Goal: Use online tool/utility: Utilize a website feature to perform a specific function

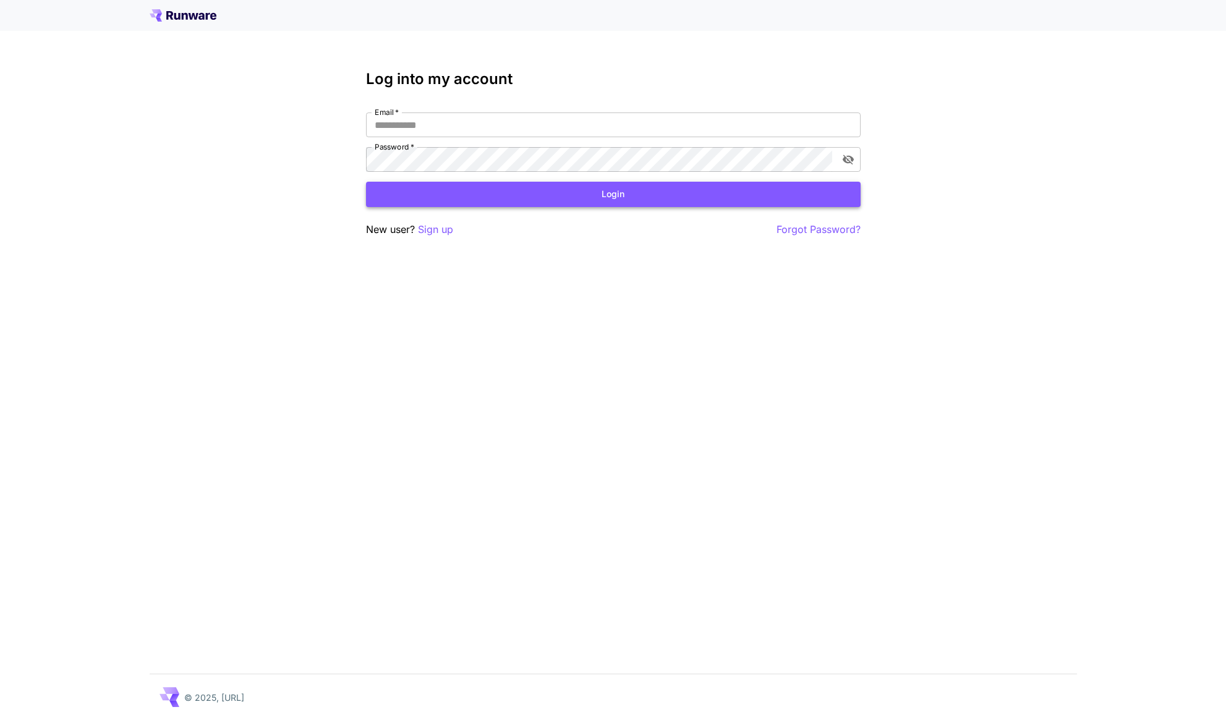
type input "**********"
click at [522, 198] on button "Login" at bounding box center [613, 194] width 494 height 25
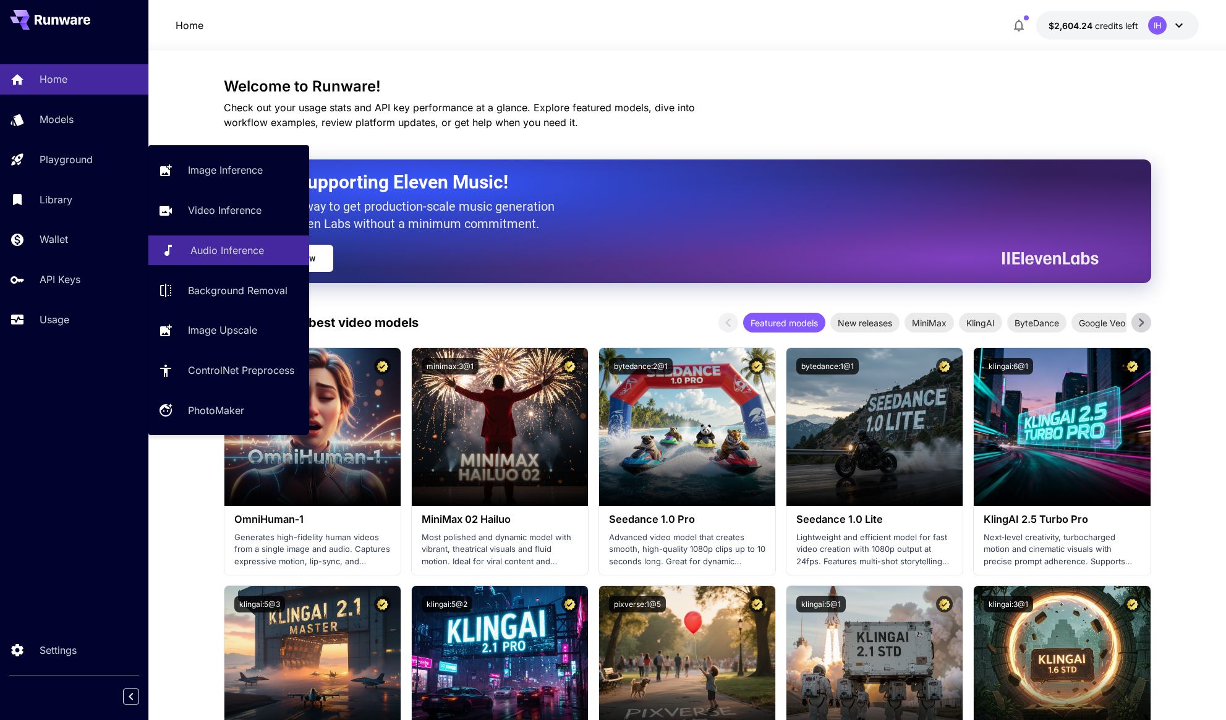
click at [244, 242] on link "Audio Inference" at bounding box center [228, 250] width 161 height 30
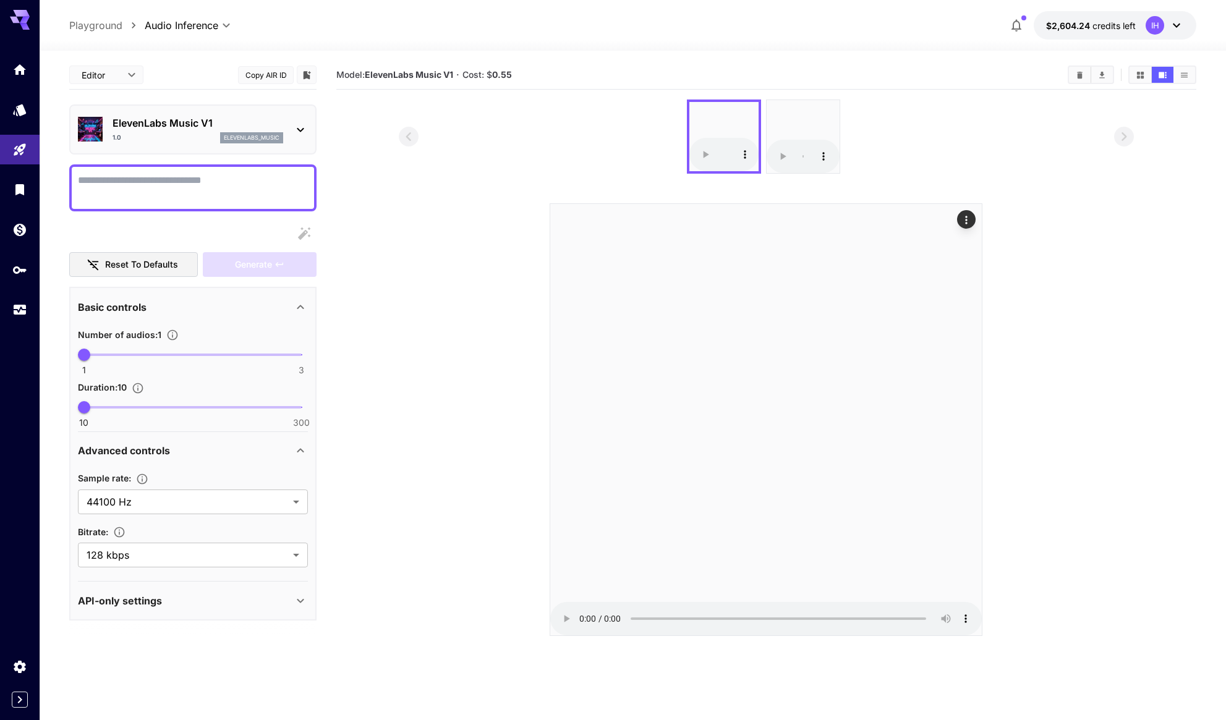
click at [277, 145] on div "ElevenLabs Music V1 1.0 elevenlabs_music" at bounding box center [193, 130] width 230 height 38
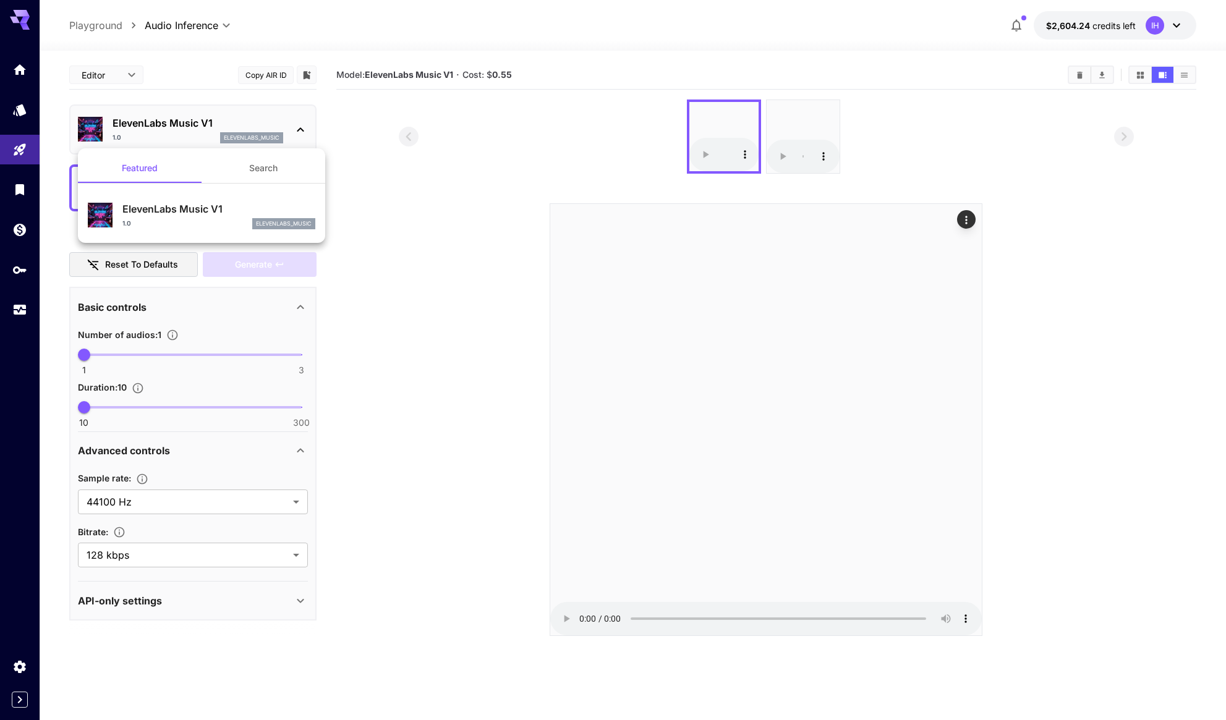
drag, startPoint x: 256, startPoint y: 171, endPoint x: 229, endPoint y: 172, distance: 27.8
click at [256, 171] on button "Search" at bounding box center [263, 168] width 124 height 30
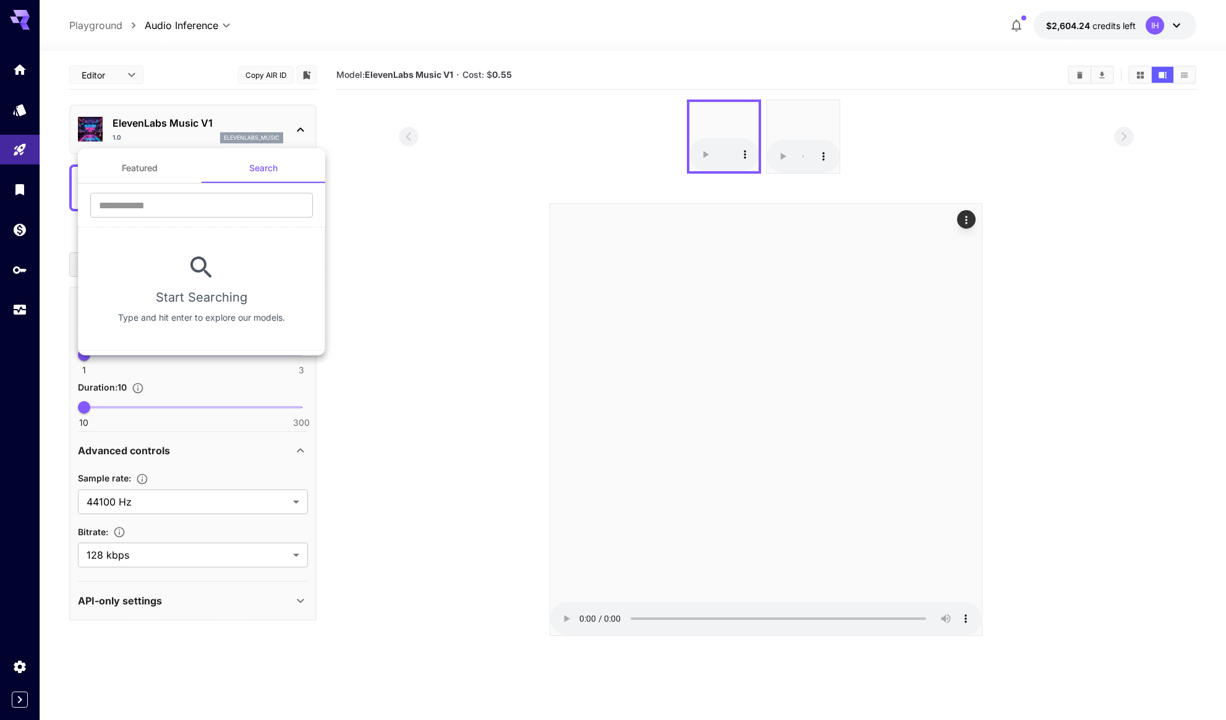
click at [140, 171] on button "Featured" at bounding box center [140, 168] width 124 height 30
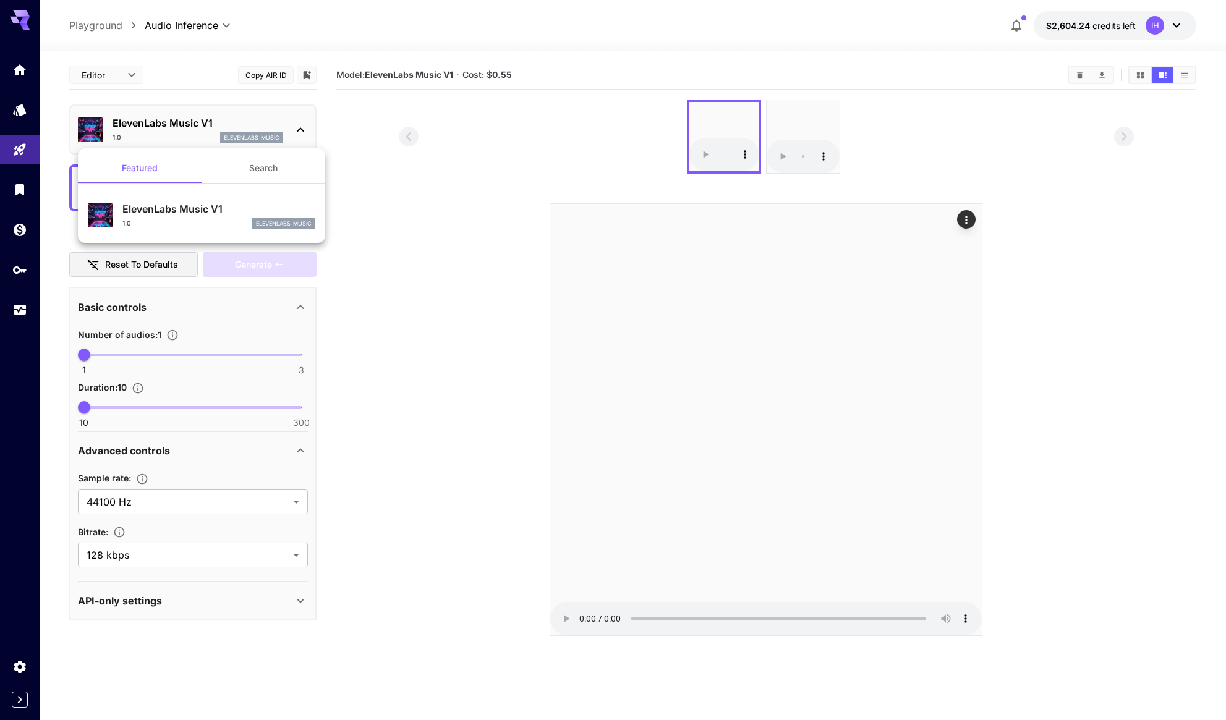
click at [406, 287] on div at bounding box center [613, 360] width 1226 height 720
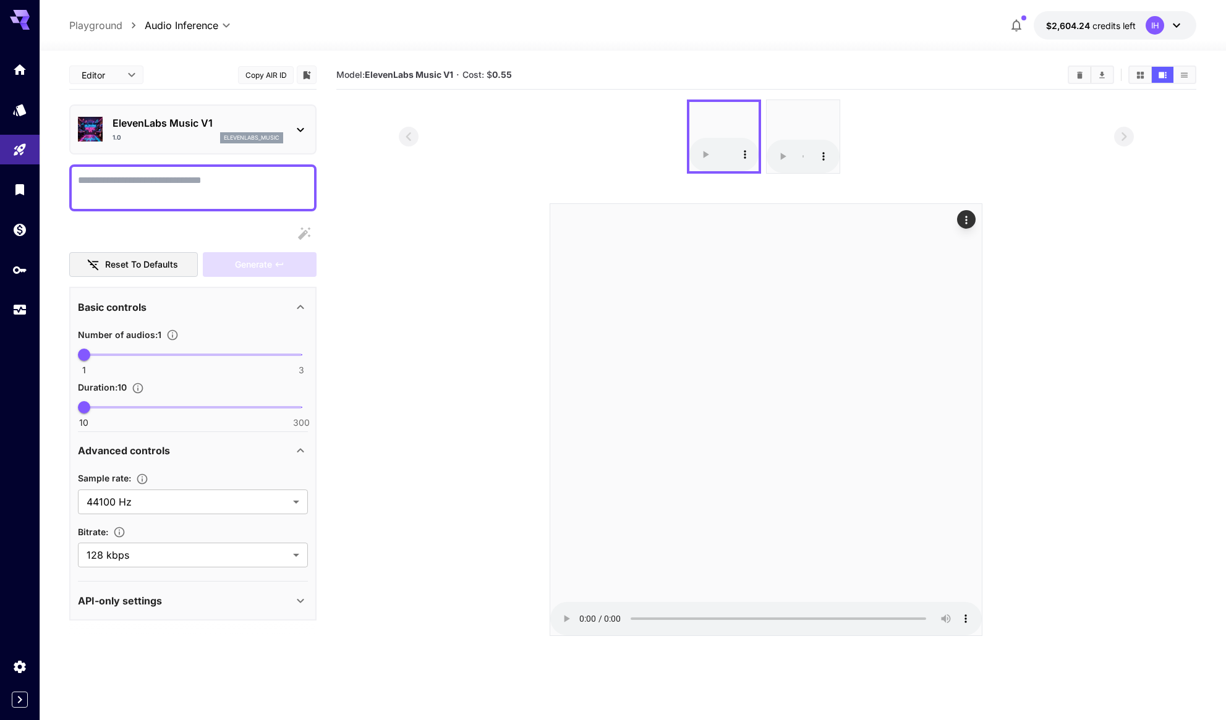
click at [185, 128] on p "ElevenLabs Music V1" at bounding box center [197, 123] width 171 height 15
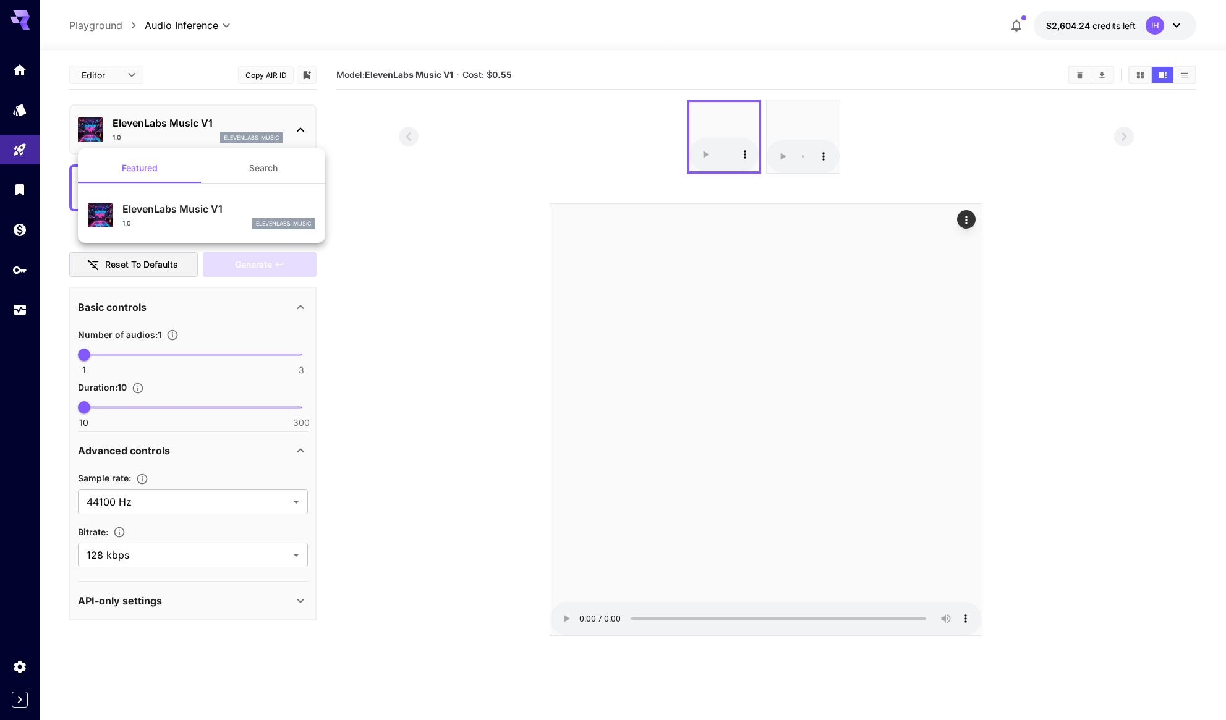
click at [455, 180] on div at bounding box center [613, 360] width 1226 height 720
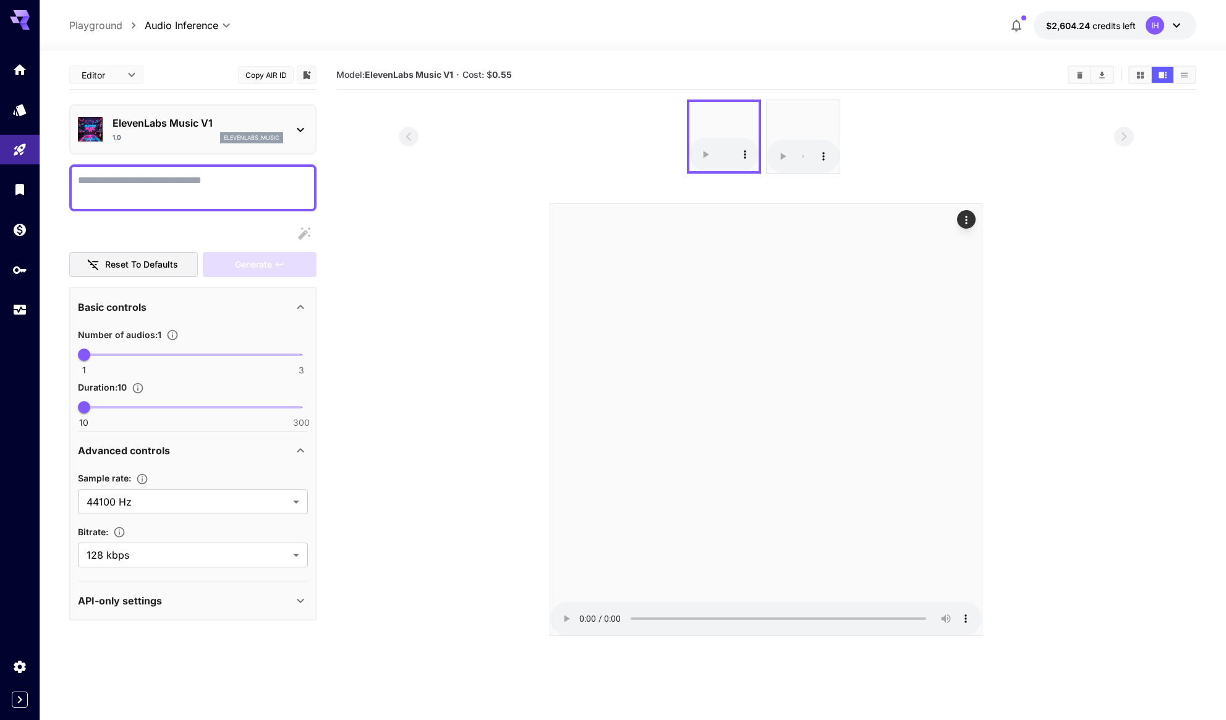
click at [278, 78] on button "Copy AIR ID" at bounding box center [266, 75] width 56 height 18
click at [189, 40] on div at bounding box center [633, 43] width 1186 height 15
click at [189, 27] on body "**********" at bounding box center [613, 409] width 1226 height 818
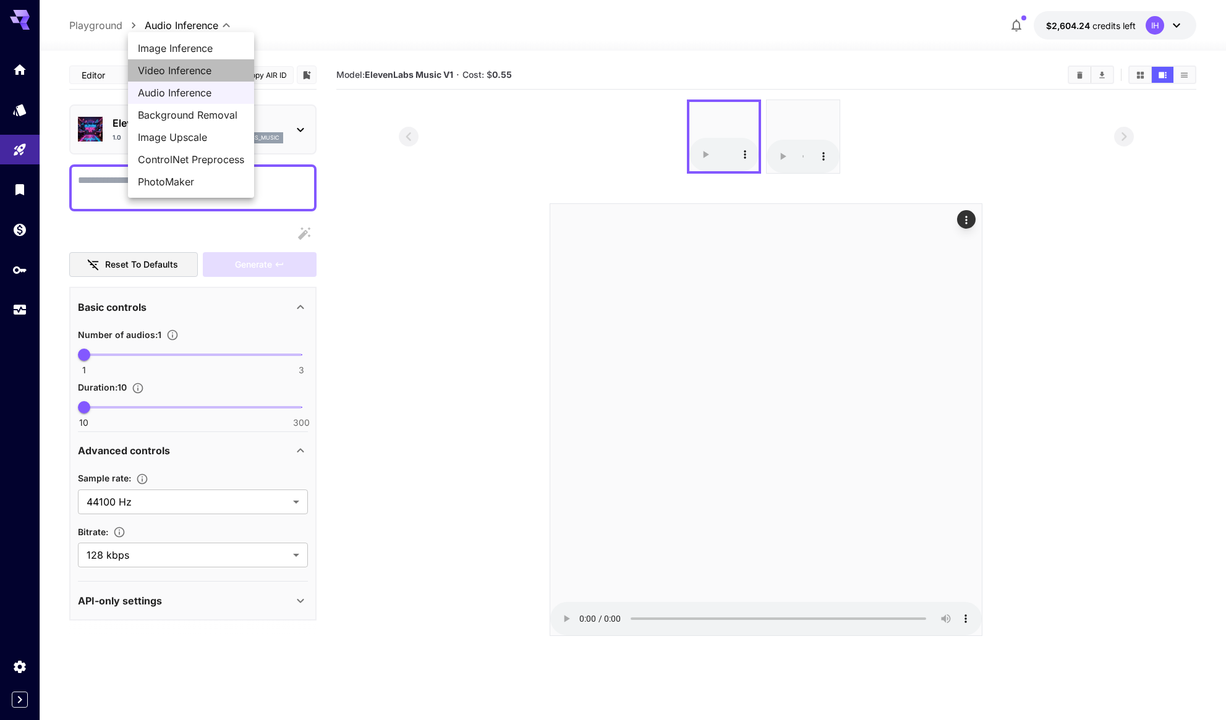
click at [180, 72] on span "Video Inference" at bounding box center [191, 70] width 106 height 15
type input "**********"
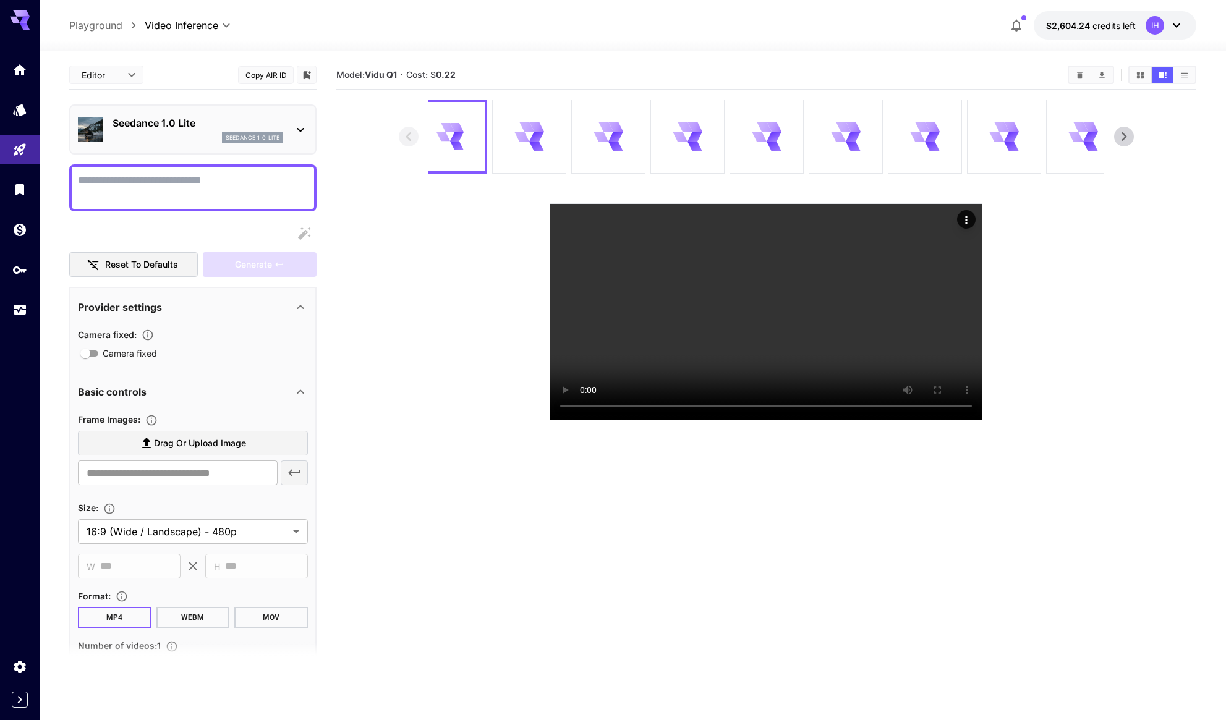
click at [187, 130] on div at bounding box center [613, 360] width 1226 height 720
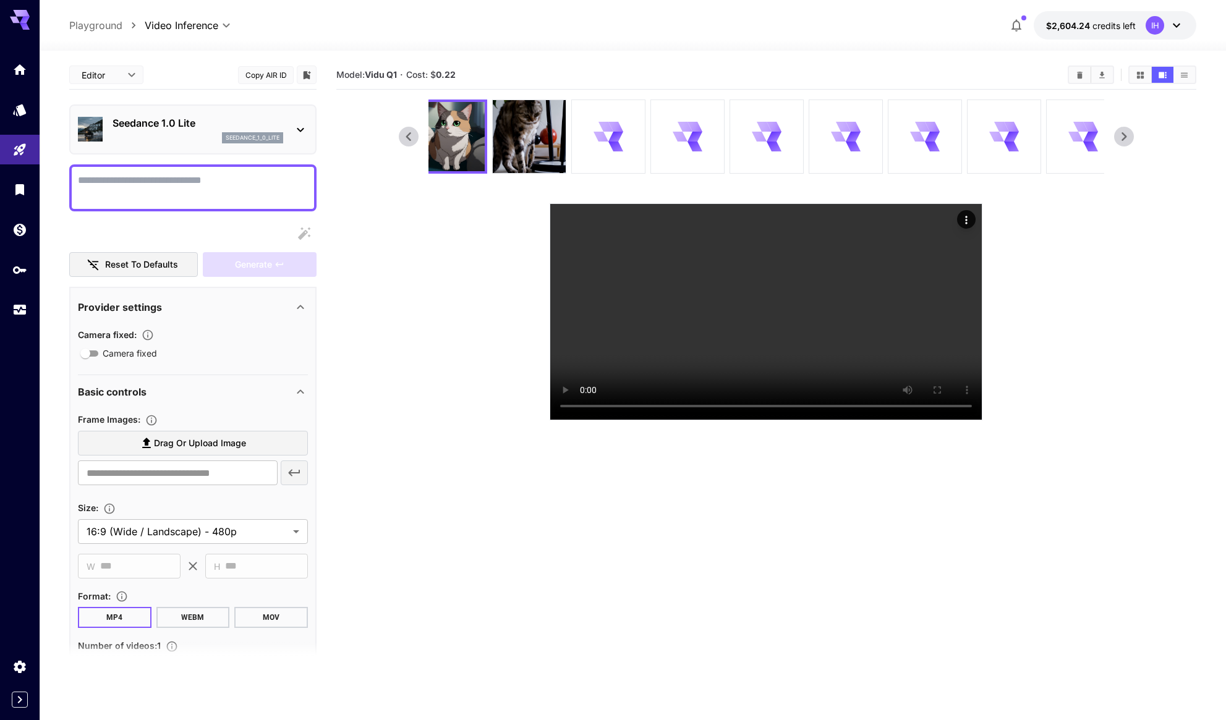
click at [297, 132] on icon at bounding box center [300, 129] width 15 height 15
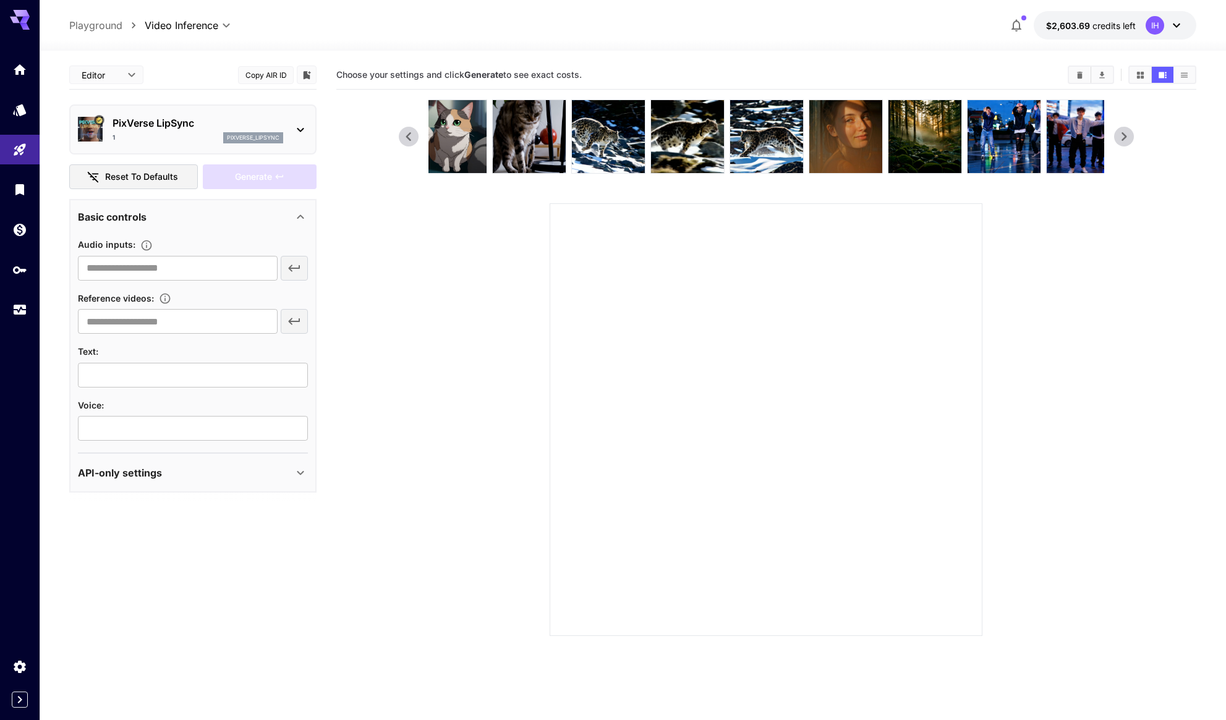
click at [230, 122] on p "PixVerse LipSync" at bounding box center [197, 123] width 171 height 15
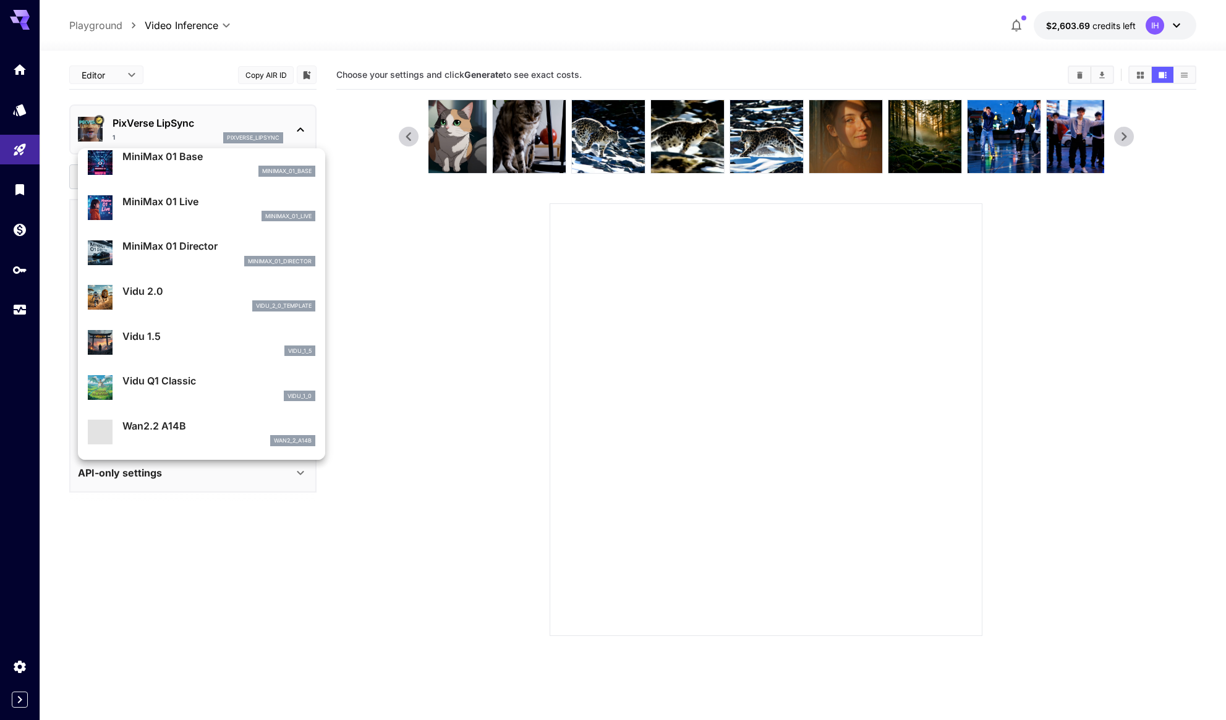
scroll to position [1045, 0]
drag, startPoint x: 339, startPoint y: 136, endPoint x: 328, endPoint y: 135, distance: 11.8
click at [339, 136] on div at bounding box center [613, 360] width 1226 height 720
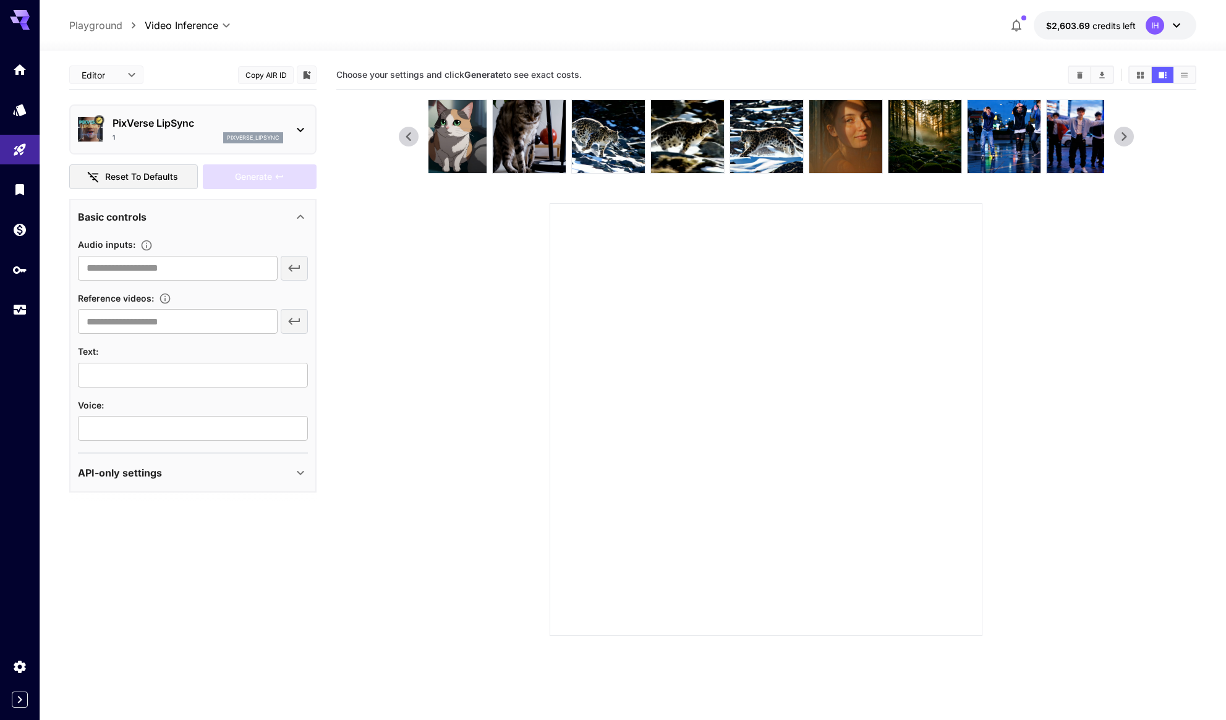
click at [303, 124] on icon at bounding box center [300, 129] width 15 height 15
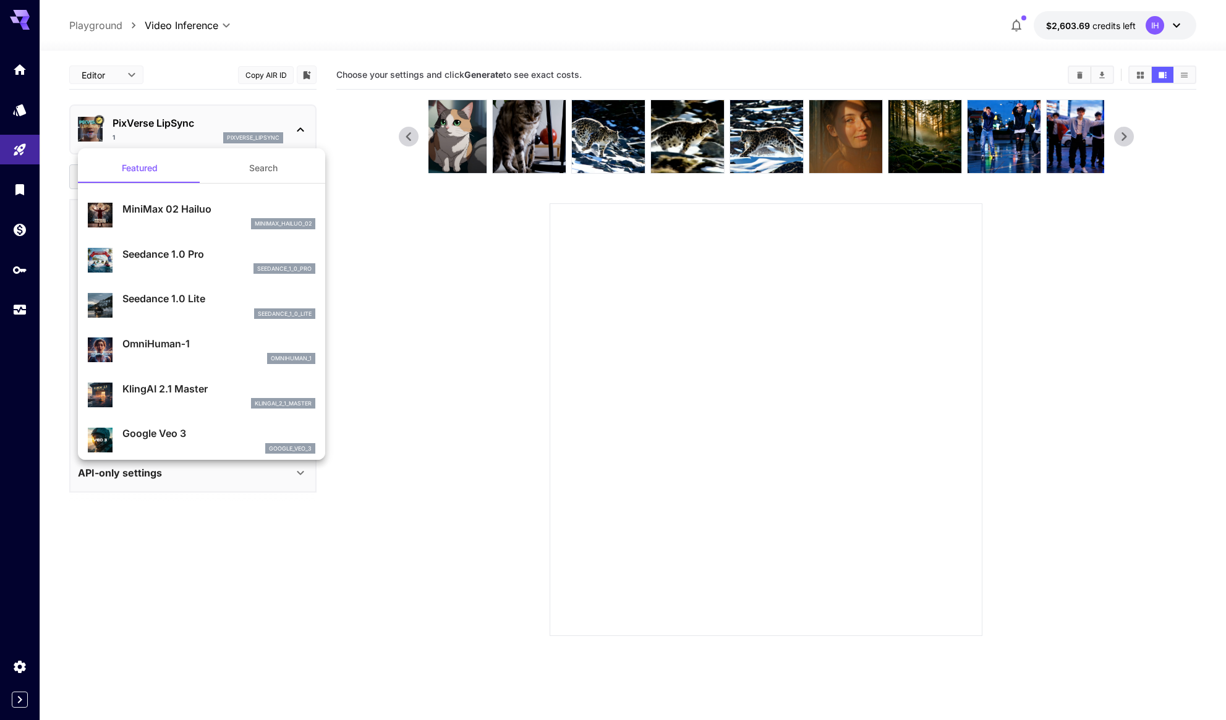
click at [288, 165] on button "Search" at bounding box center [263, 168] width 124 height 30
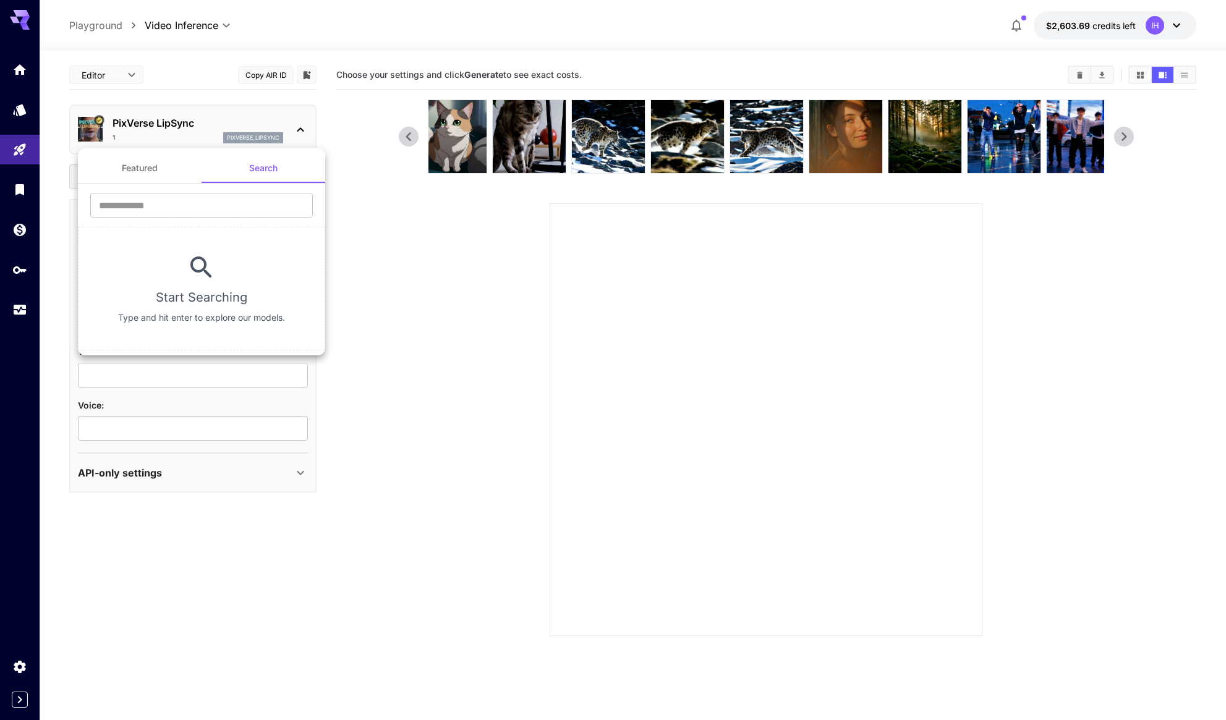
click at [177, 158] on button "Featured" at bounding box center [140, 168] width 124 height 30
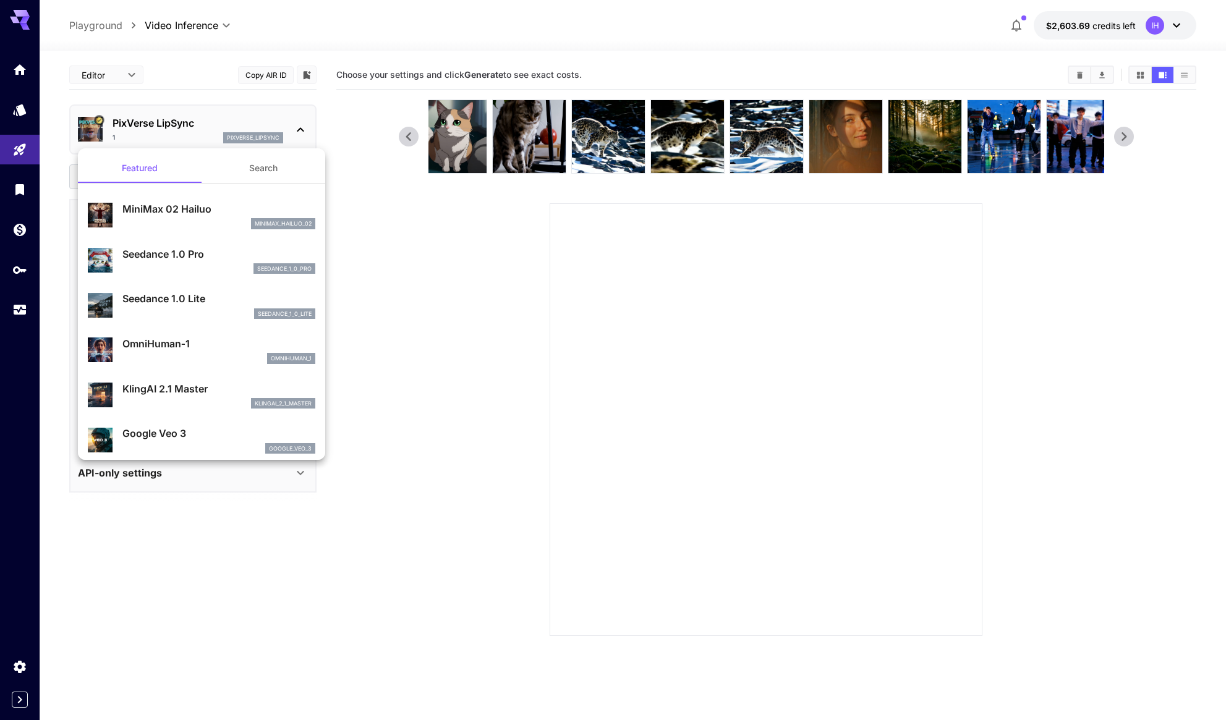
click at [384, 272] on div at bounding box center [613, 360] width 1226 height 720
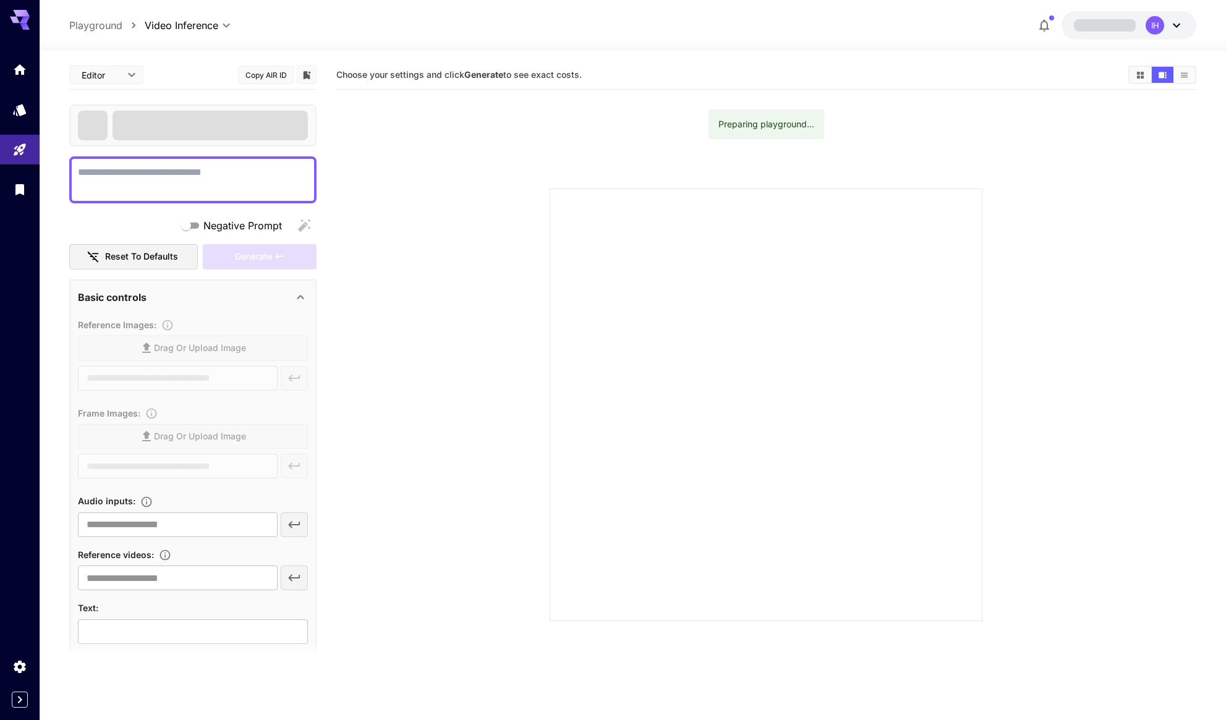
drag, startPoint x: 0, startPoint y: 0, endPoint x: 282, endPoint y: 72, distance: 291.0
click at [282, 72] on button "Copy AIR ID" at bounding box center [266, 75] width 56 height 18
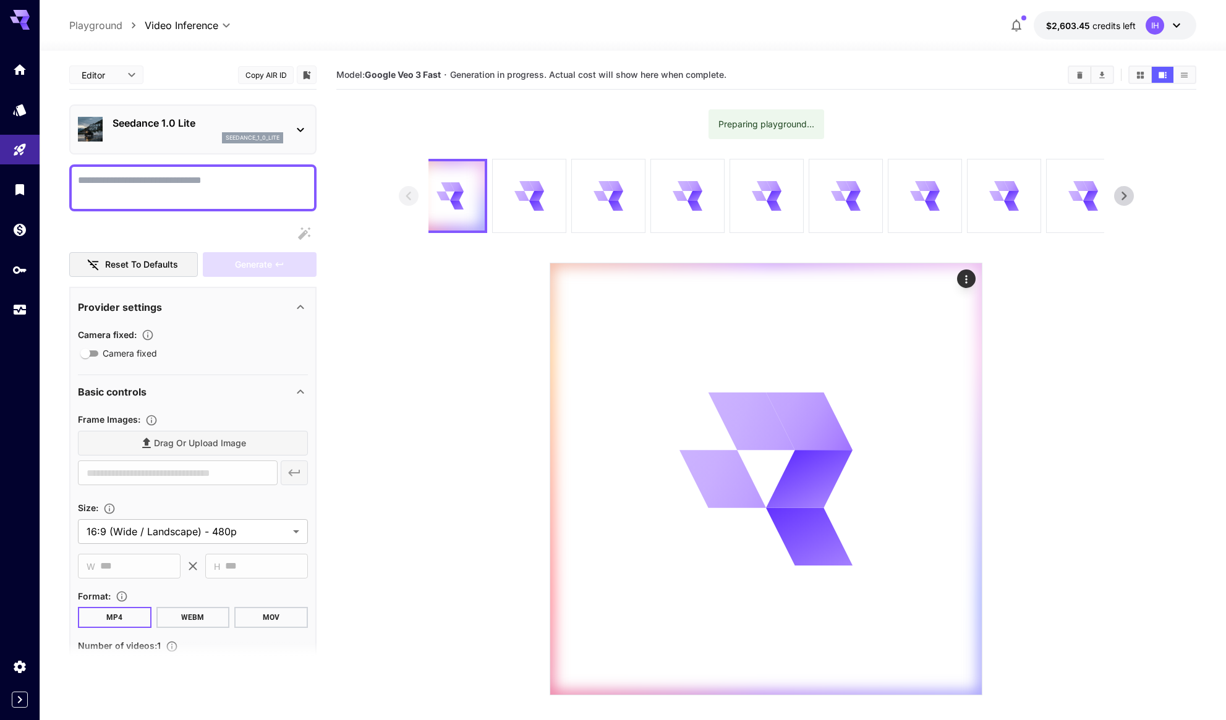
click at [303, 138] on div "Seedance 1.0 Lite seedance_1_0_lite" at bounding box center [193, 130] width 230 height 38
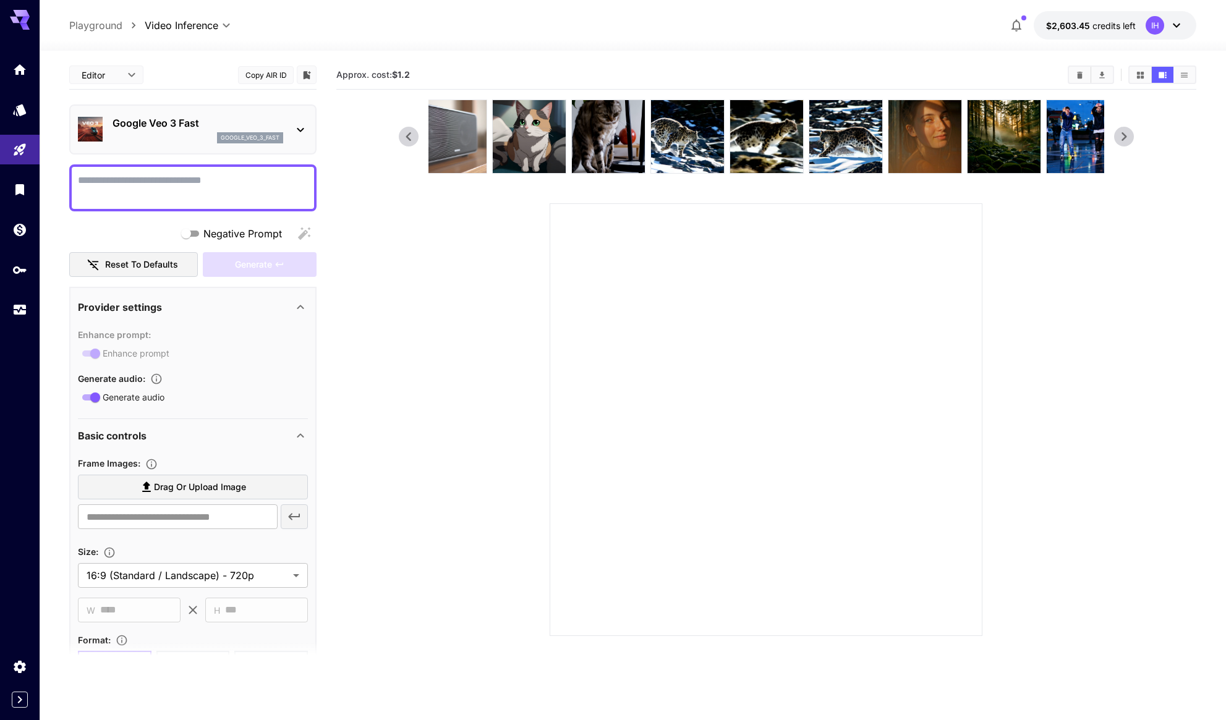
click at [475, 147] on img at bounding box center [449, 136] width 73 height 73
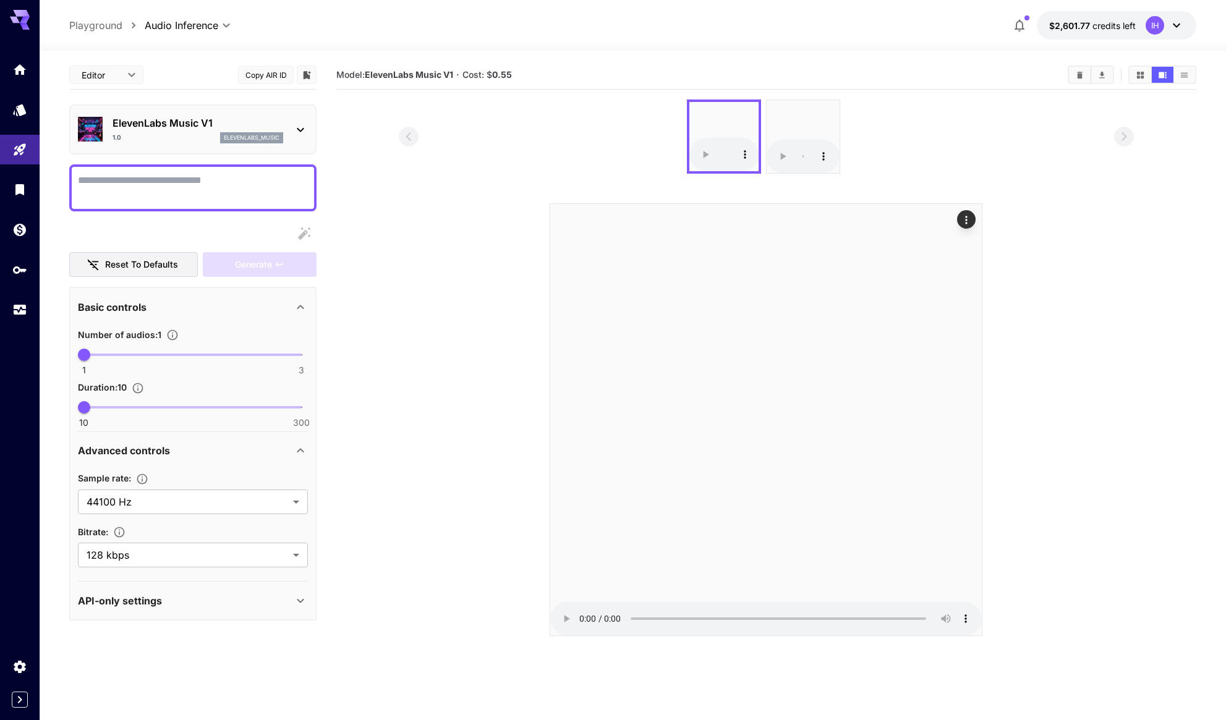
click at [123, 72] on body "**********" at bounding box center [613, 409] width 1226 height 818
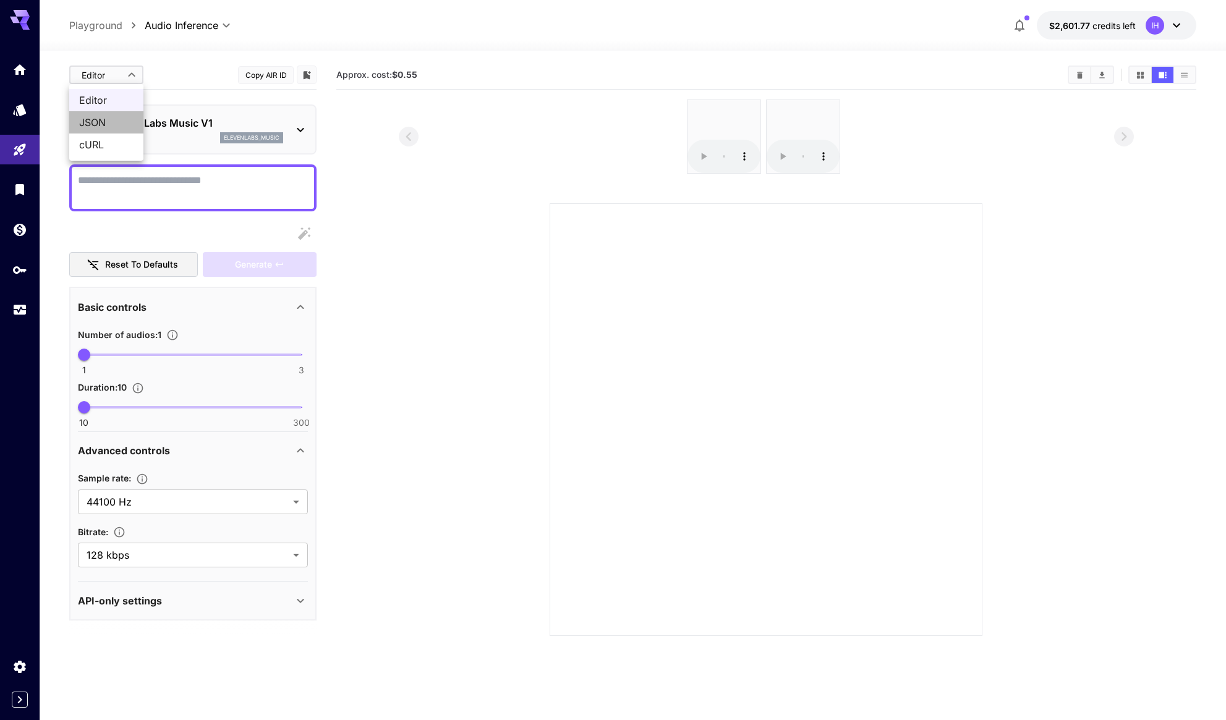
click at [102, 118] on span "JSON" at bounding box center [106, 122] width 54 height 15
type input "****"
